Goal: Task Accomplishment & Management: Use online tool/utility

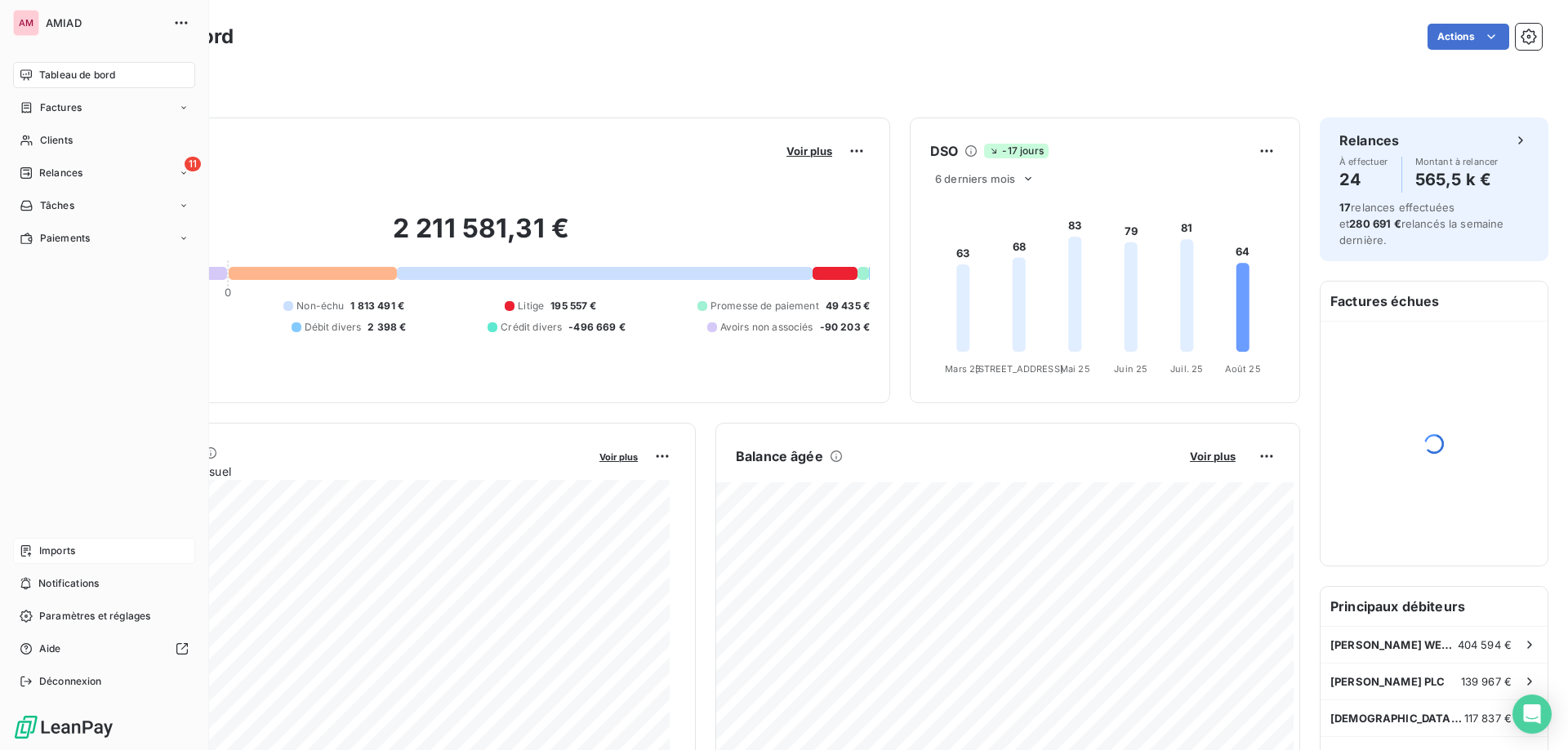
click at [25, 556] on icon at bounding box center [25, 550] width 10 height 11
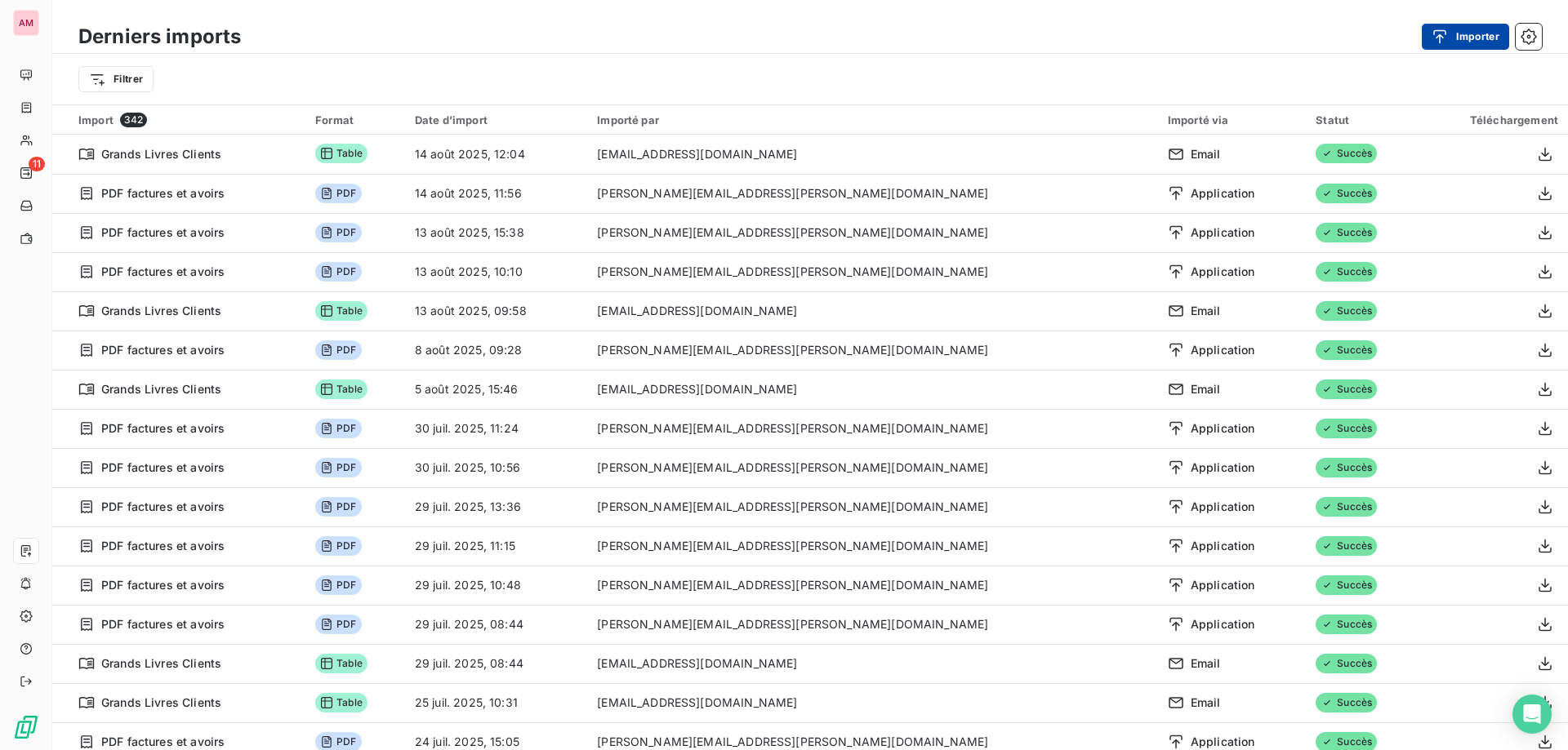
click at [1490, 32] on button "Importer" at bounding box center [1465, 37] width 87 height 26
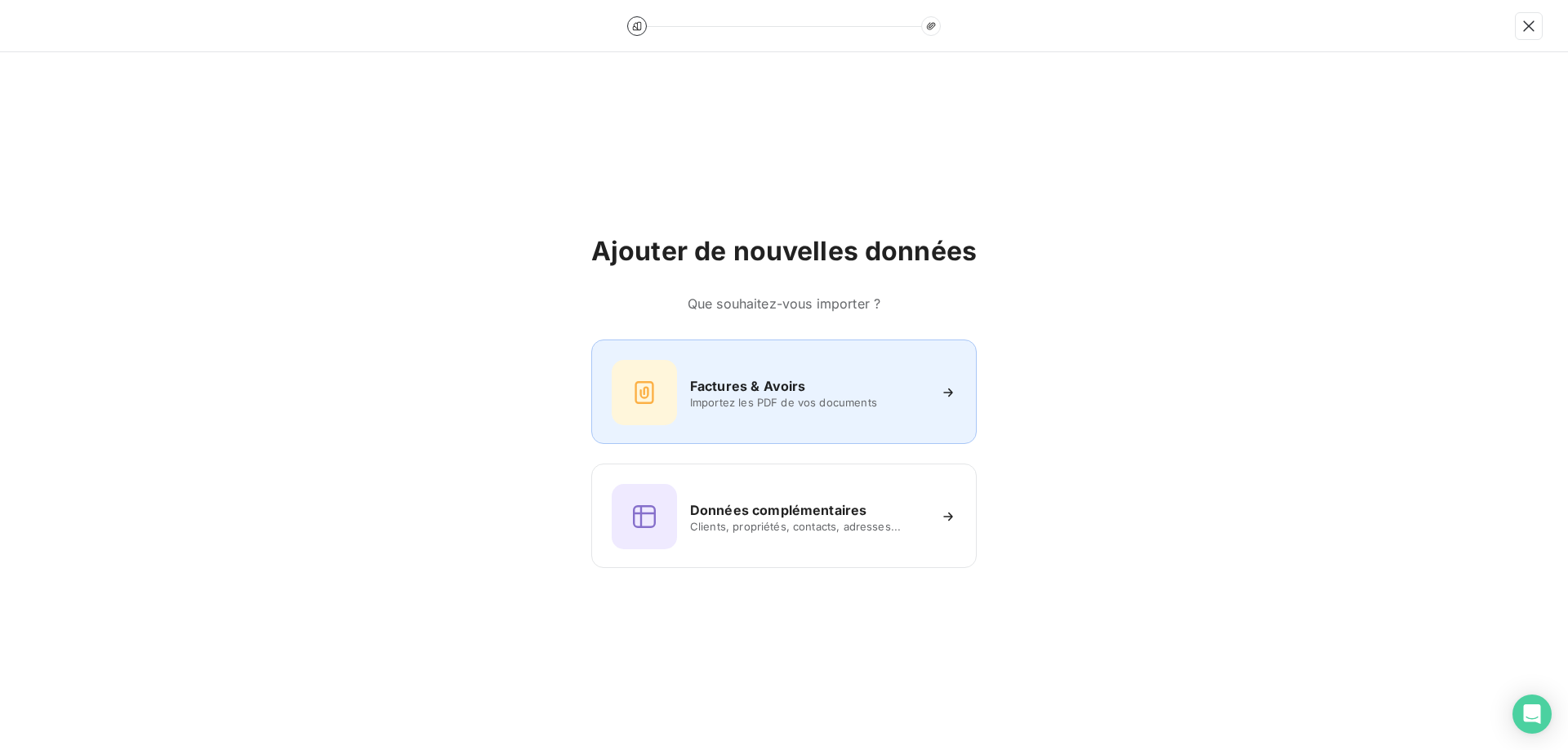
click at [873, 412] on div "Factures & Avoirs Importez les PDF de vos documents" at bounding box center [784, 392] width 345 height 65
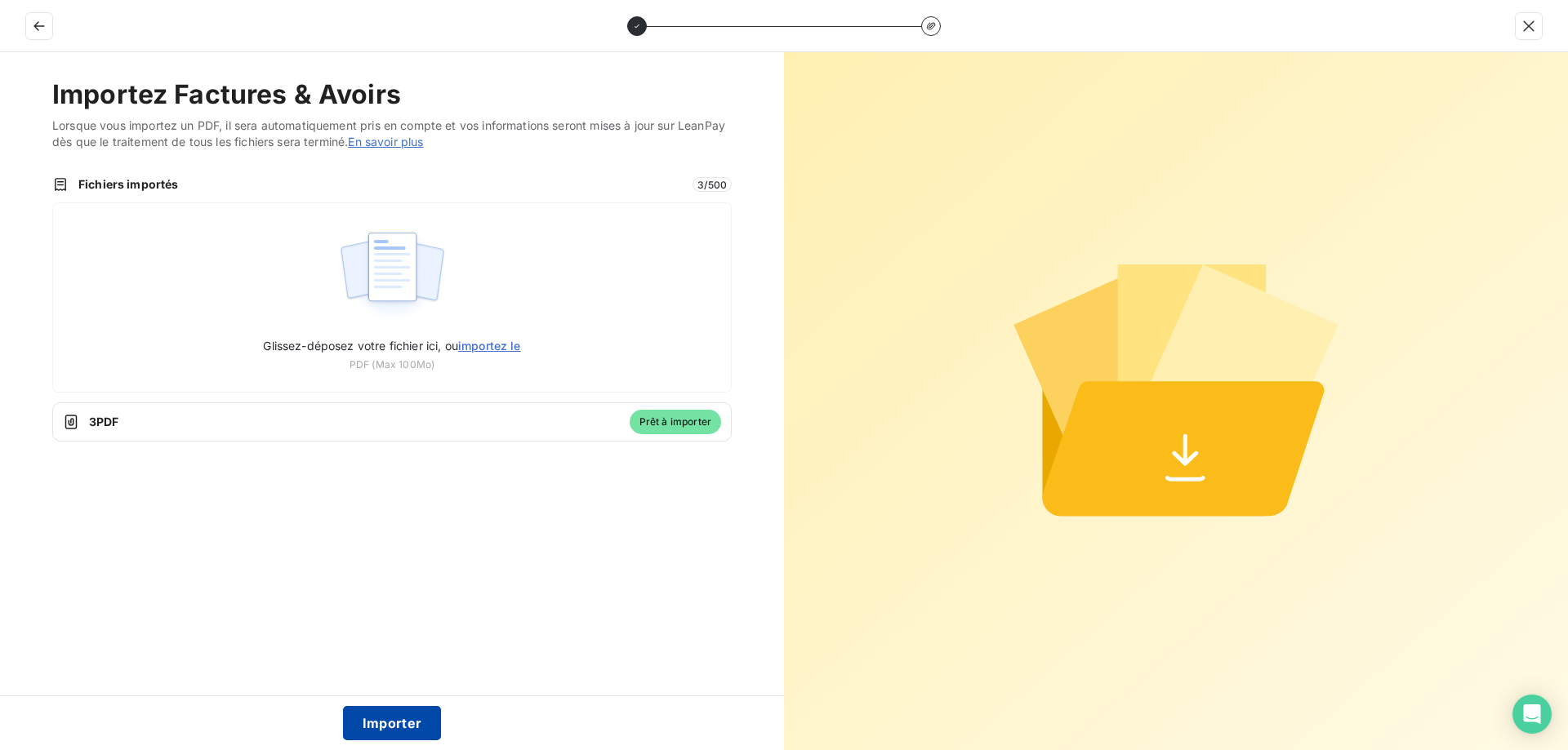
click at [401, 722] on button "Importer" at bounding box center [392, 722] width 99 height 34
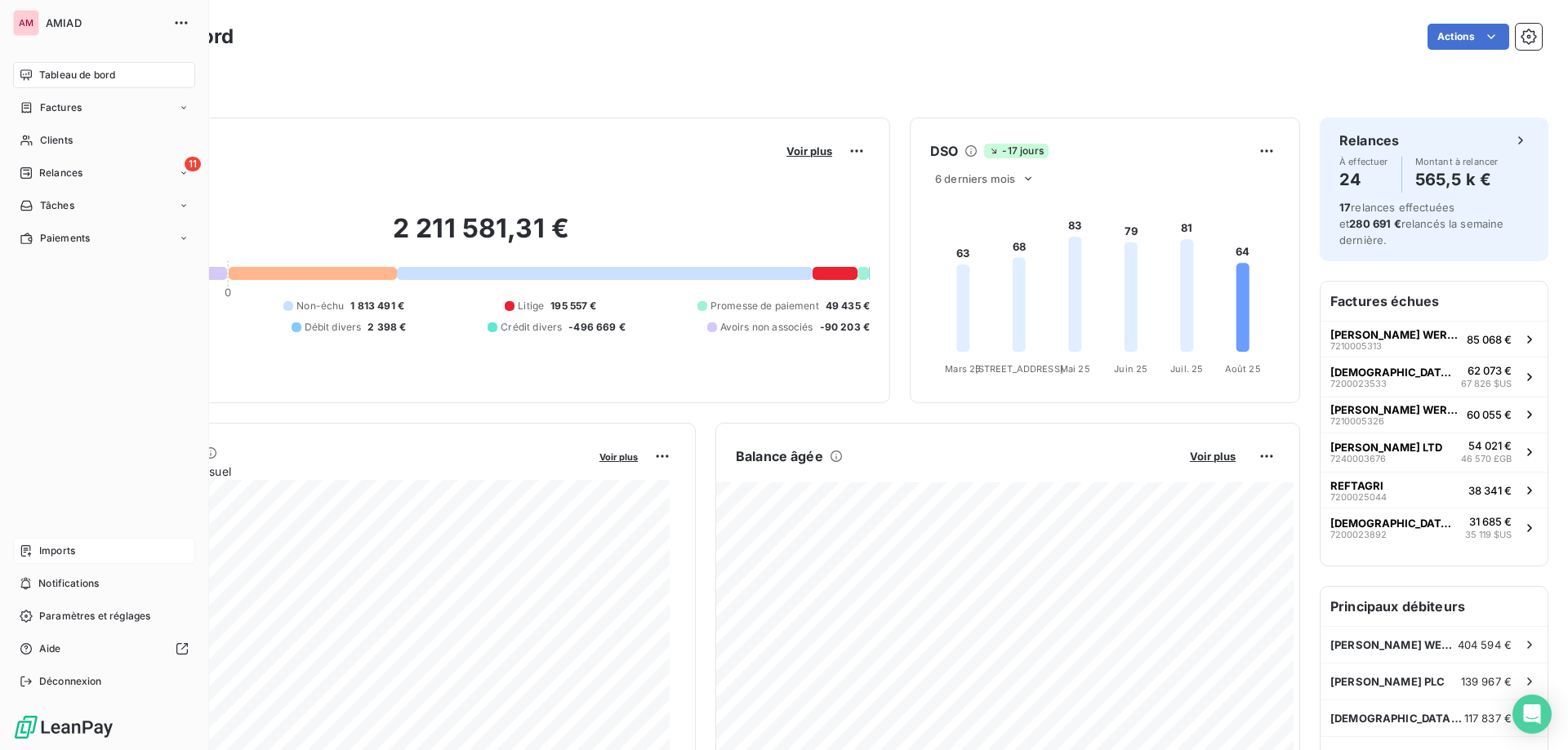
click at [65, 562] on div "Imports" at bounding box center [104, 551] width 182 height 26
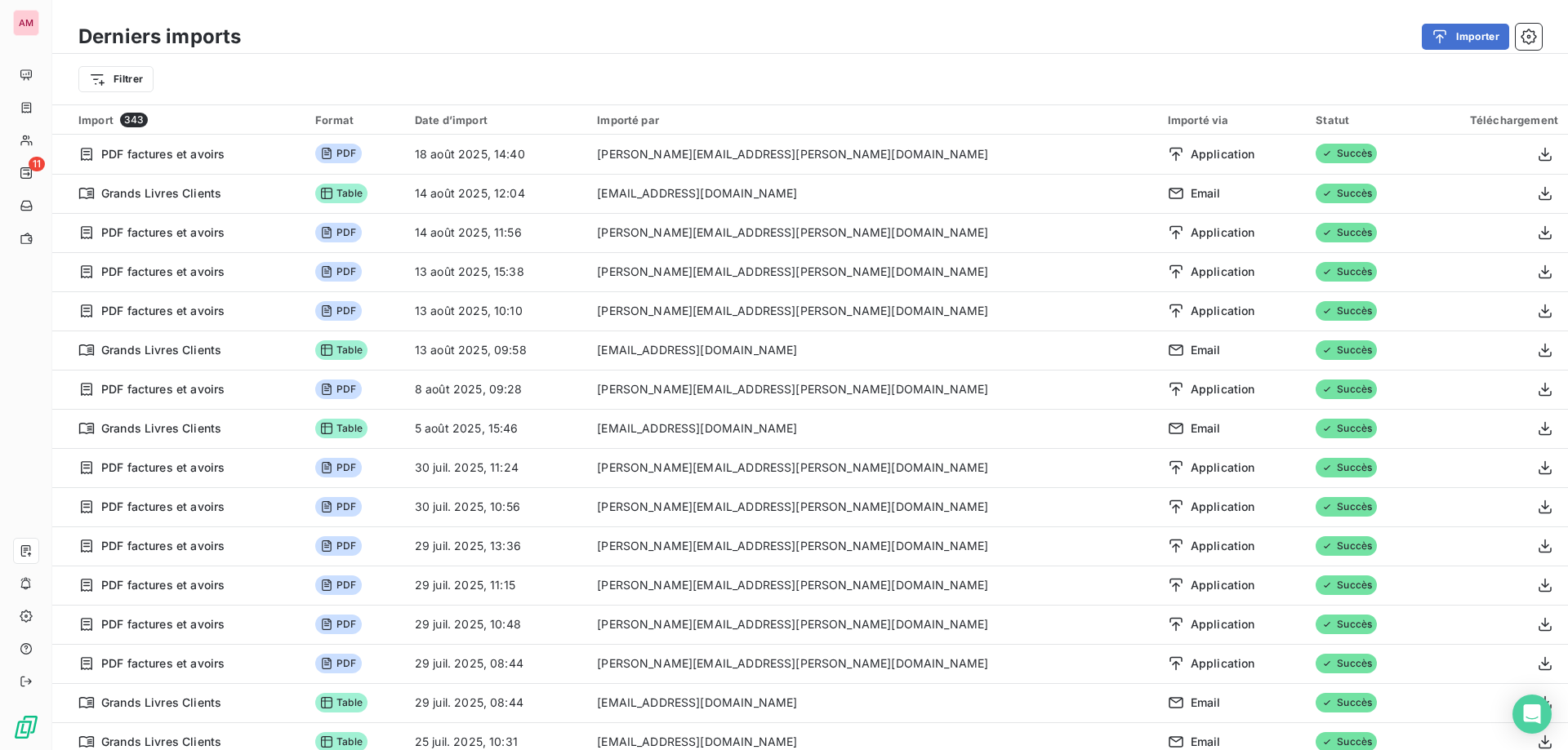
click at [1442, 22] on div "Derniers imports Importer" at bounding box center [810, 36] width 1516 height 34
click at [1445, 47] on button "Importer" at bounding box center [1465, 37] width 87 height 26
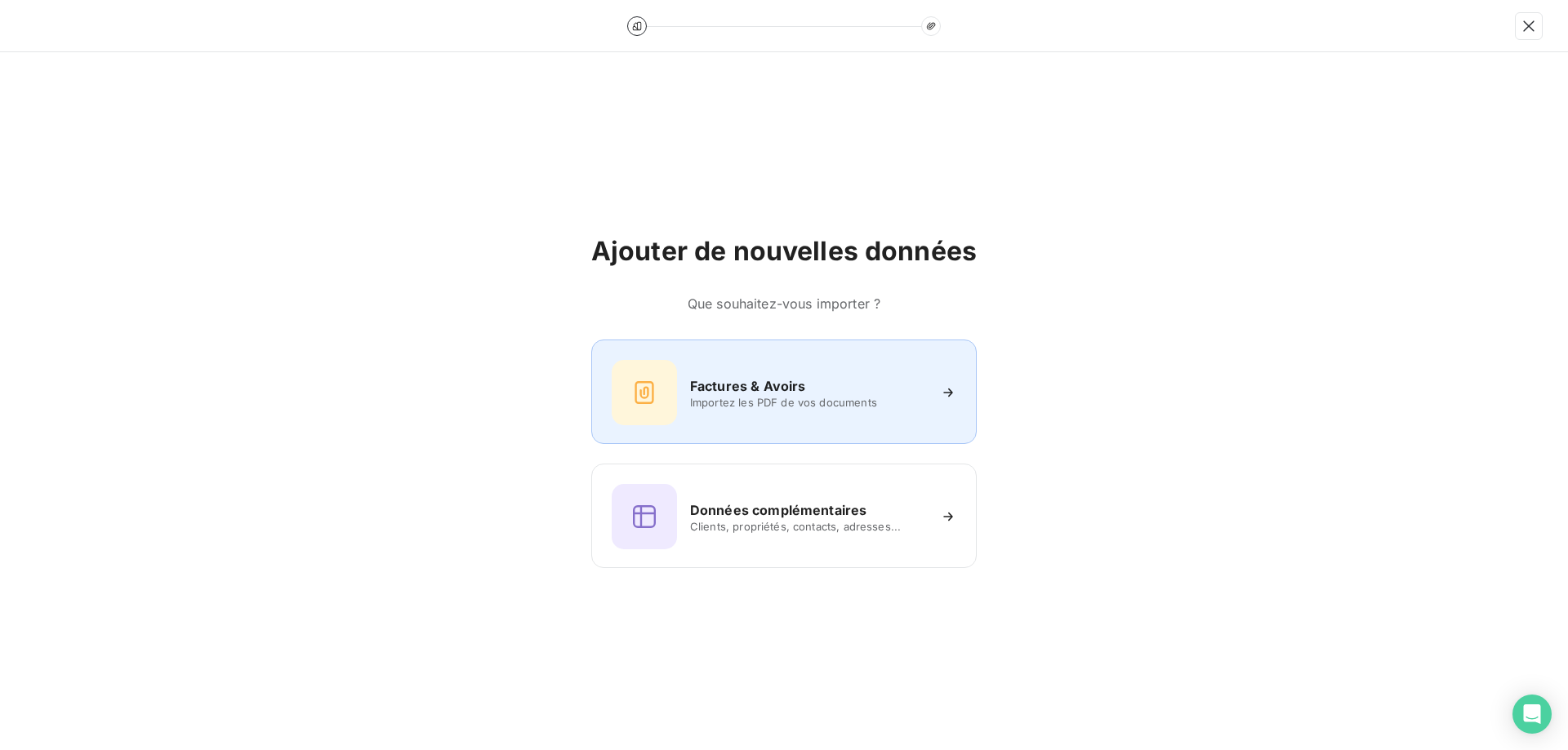
click at [654, 389] on icon at bounding box center [644, 392] width 19 height 23
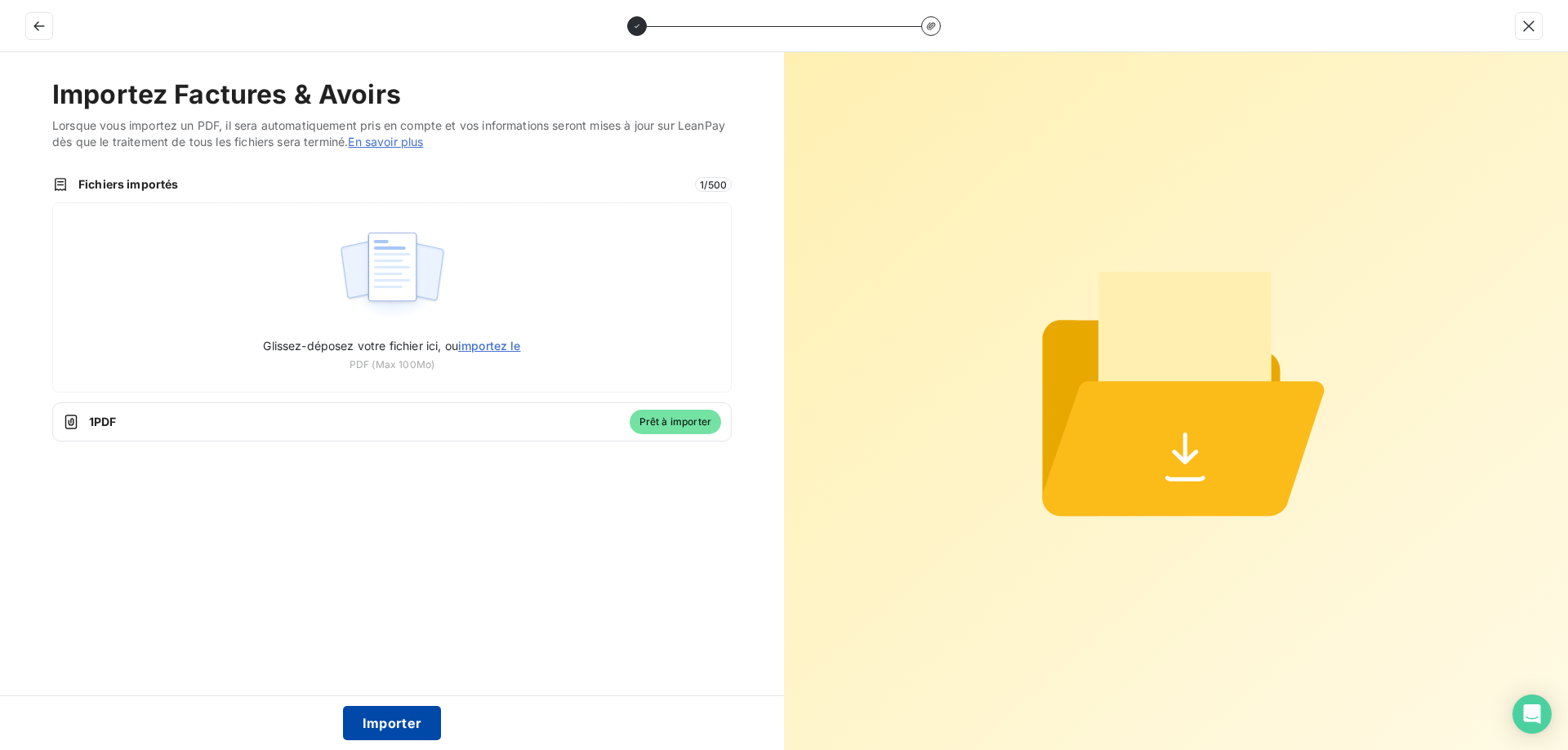
click at [407, 733] on button "Importer" at bounding box center [392, 722] width 99 height 34
